Goal: Check status: Check status

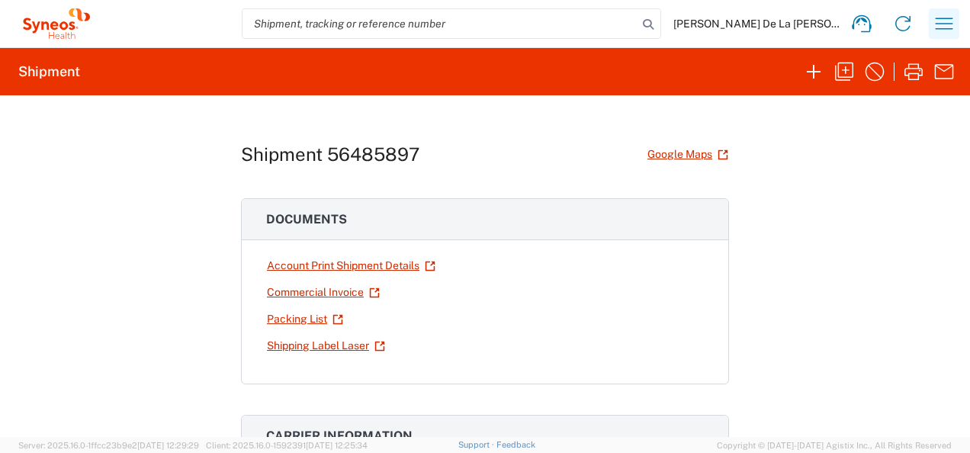
click at [938, 29] on icon "button" at bounding box center [944, 23] width 24 height 24
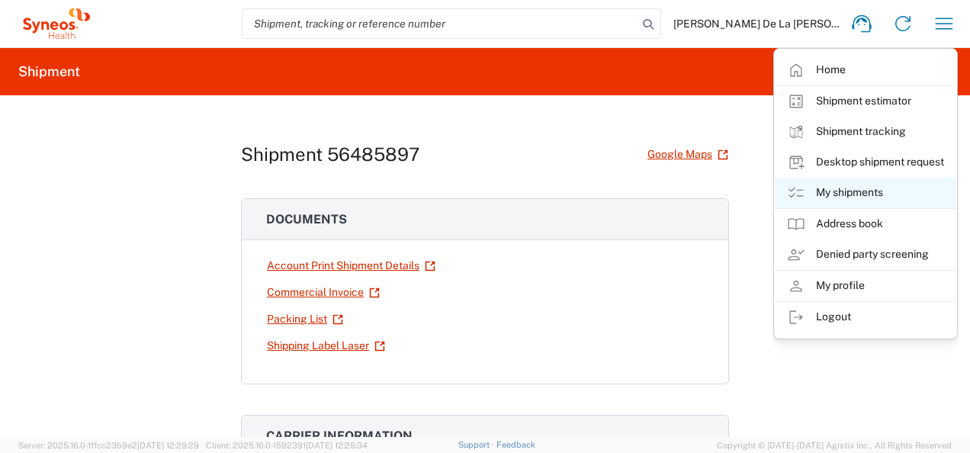
click at [884, 189] on link "My shipments" at bounding box center [865, 193] width 181 height 30
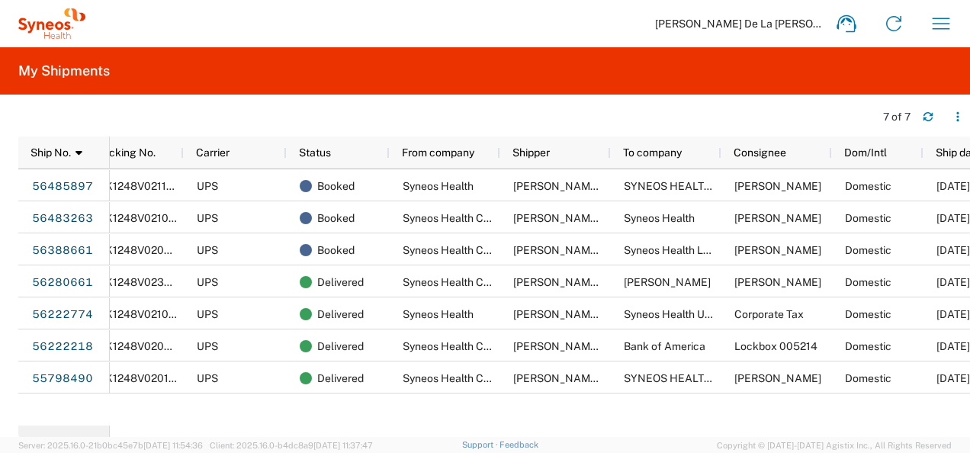
scroll to position [0, 34]
